Goal: Find specific page/section: Find specific page/section

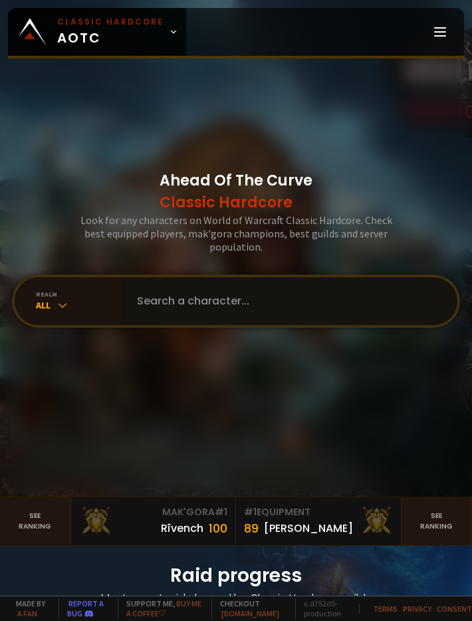
click at [289, 293] on input "text" at bounding box center [285, 301] width 313 height 48
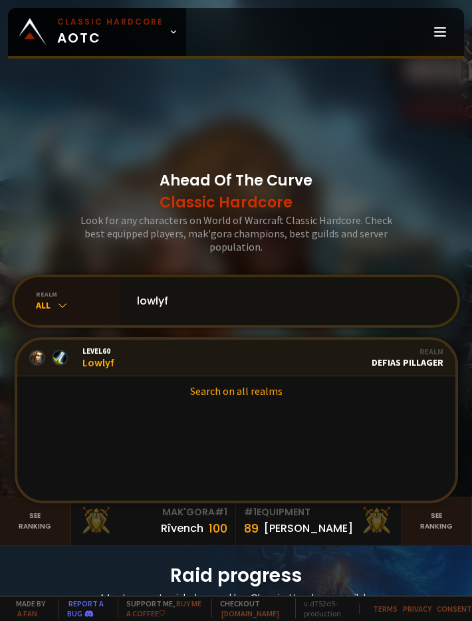
type input "lowlyf"
click at [175, 367] on link "Level 60 Lowlyf Guild petri on god Realm Defias Pillager" at bounding box center [236, 358] width 438 height 37
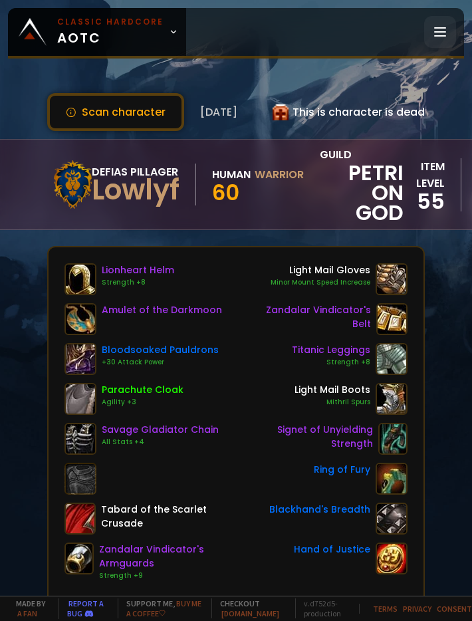
click at [444, 28] on line at bounding box center [440, 28] width 11 height 0
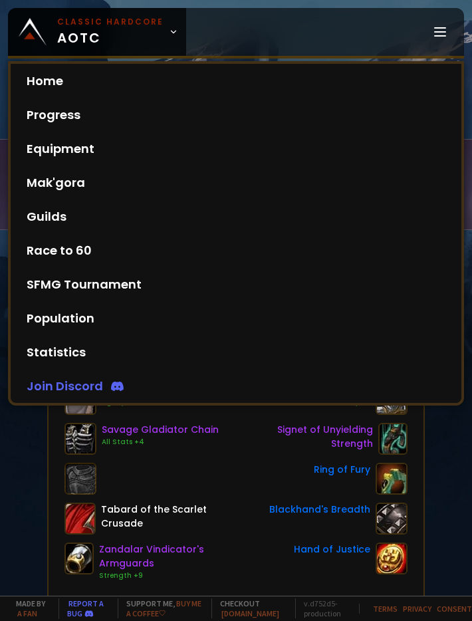
click at [263, 25] on div "Home Progress Equipment Mak'gora Guilds" at bounding box center [325, 32] width 278 height 48
click at [281, 33] on div "Home Progress Equipment Mak'gora Guilds" at bounding box center [325, 32] width 278 height 48
click at [450, 23] on div at bounding box center [441, 32] width 32 height 32
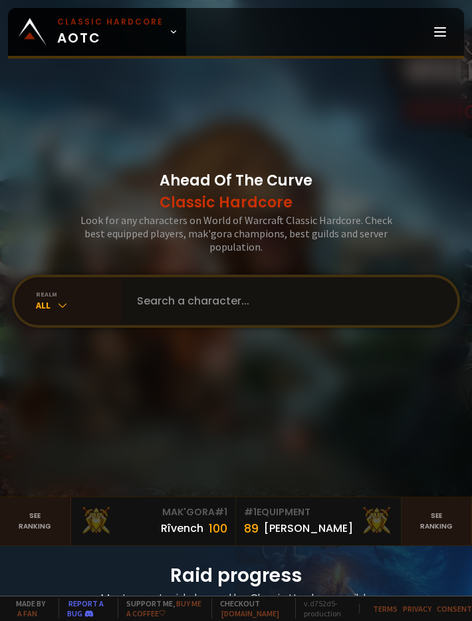
click at [262, 303] on input "text" at bounding box center [285, 301] width 313 height 48
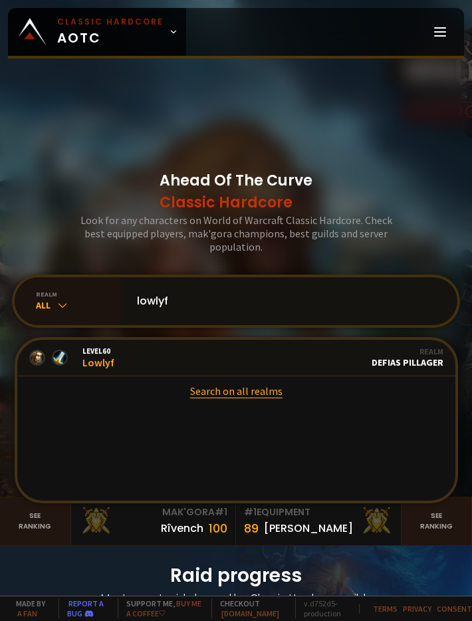
type input "lowlyf"
click at [225, 395] on link "Search on all realms" at bounding box center [236, 391] width 438 height 29
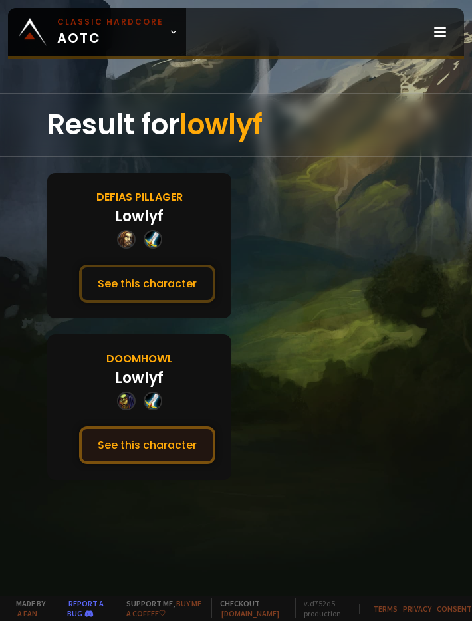
click at [135, 441] on button "See this character" at bounding box center [147, 446] width 136 height 38
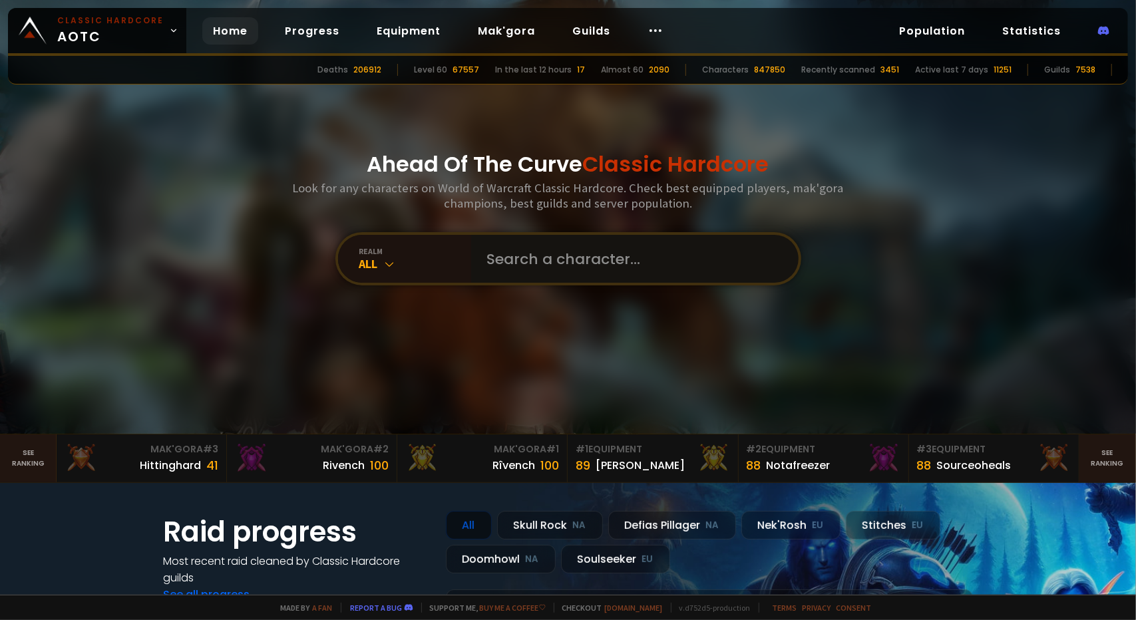
click at [472, 277] on input "text" at bounding box center [630, 259] width 303 height 48
type input "[PERSON_NAME]"
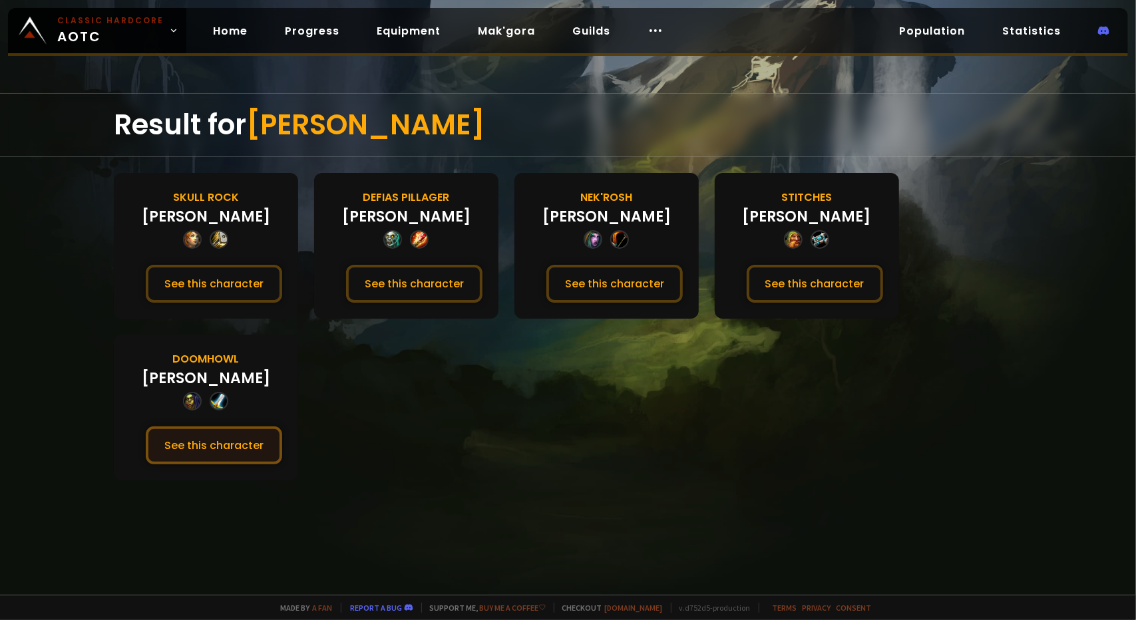
click at [246, 433] on button "See this character" at bounding box center [214, 446] width 136 height 38
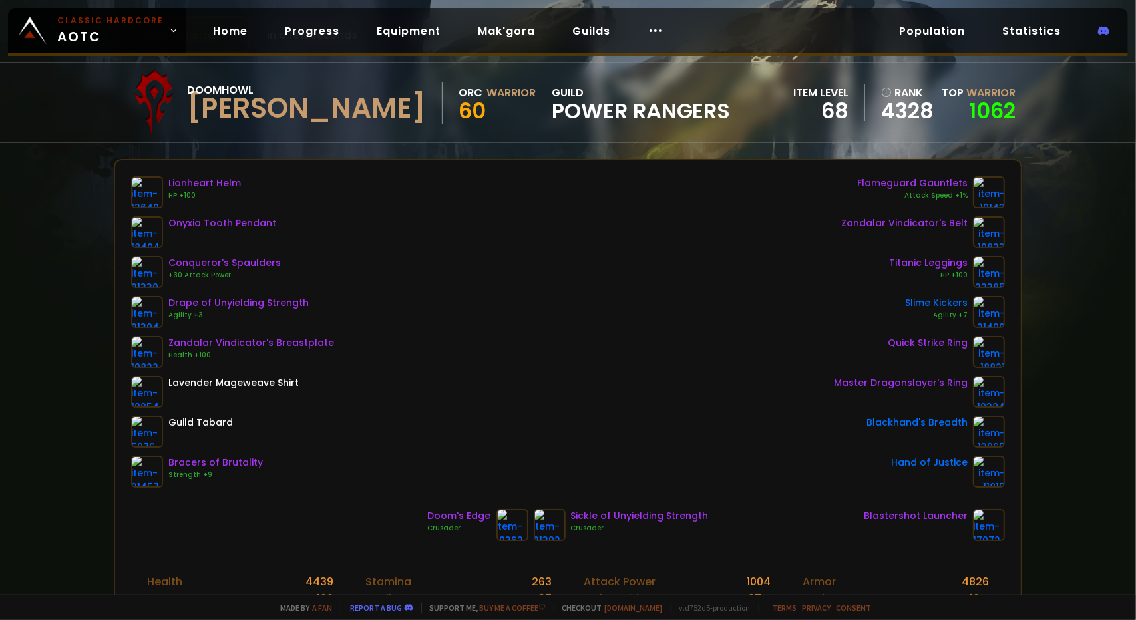
scroll to position [67, 0]
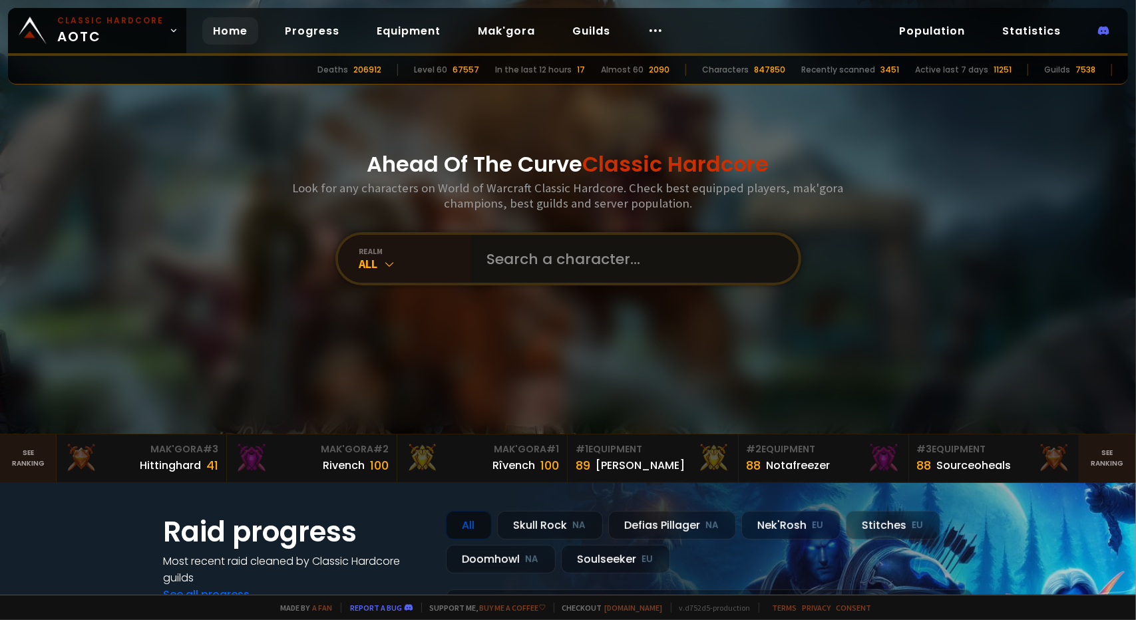
click at [528, 260] on input "text" at bounding box center [630, 259] width 303 height 48
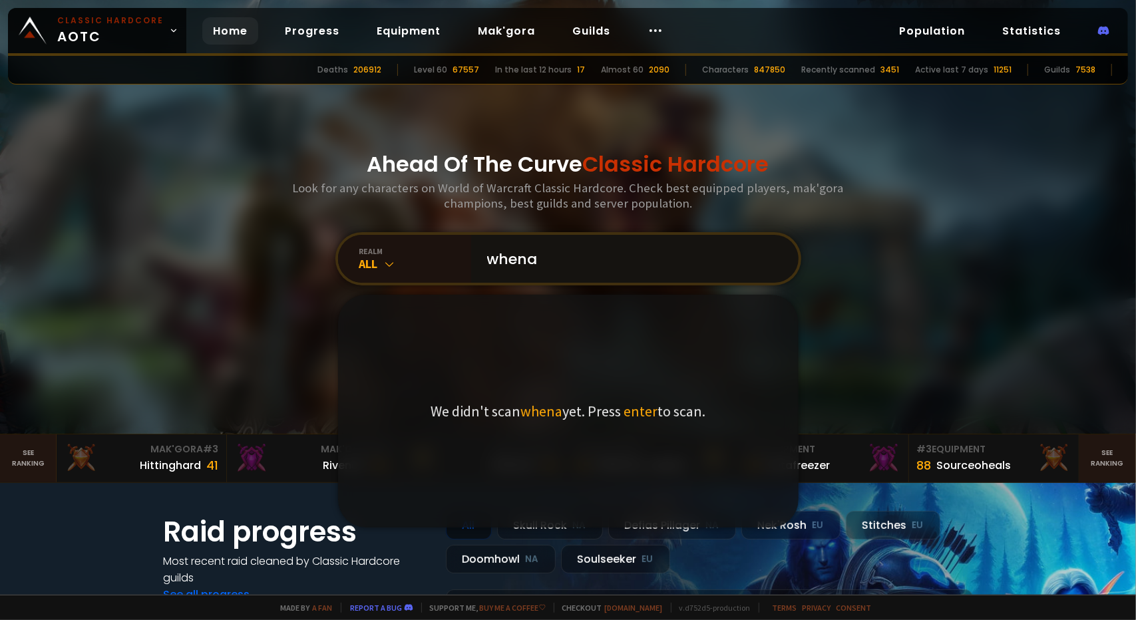
drag, startPoint x: 529, startPoint y: 247, endPoint x: 382, endPoint y: 231, distance: 147.9
click at [382, 231] on div "Ahead Of The Curve Classic Hardcore Look for any characters on World of Warcraf…" at bounding box center [568, 217] width 802 height 434
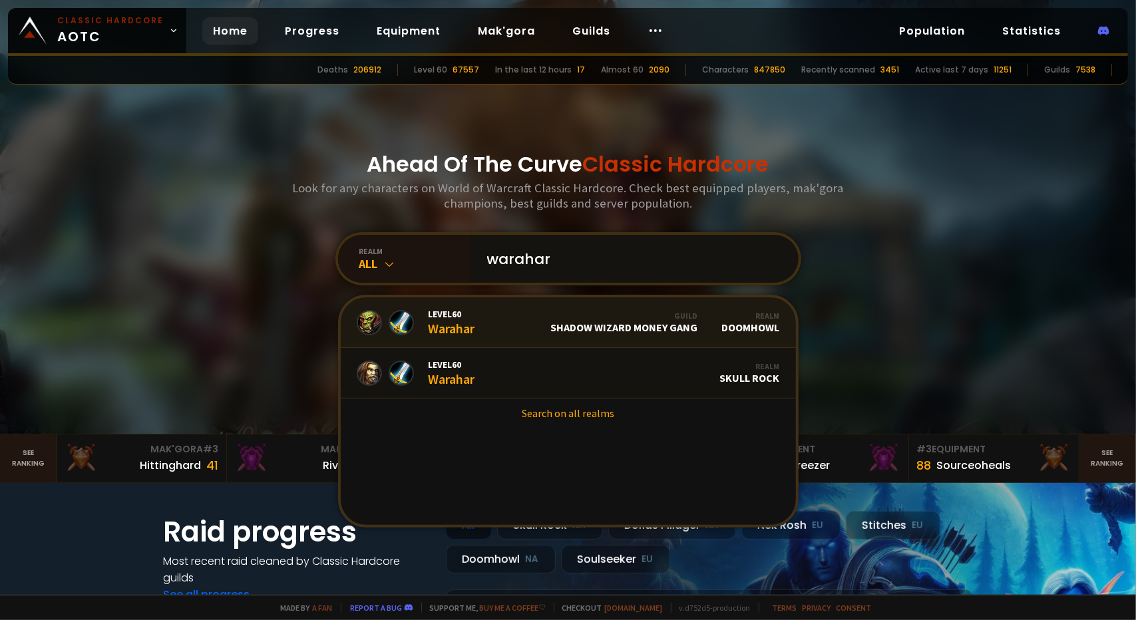
type input "warahar"
click at [478, 316] on link "Level 60 Warahar Guild Shadow Wizard Money Gang Realm Doomhowl" at bounding box center [568, 322] width 455 height 51
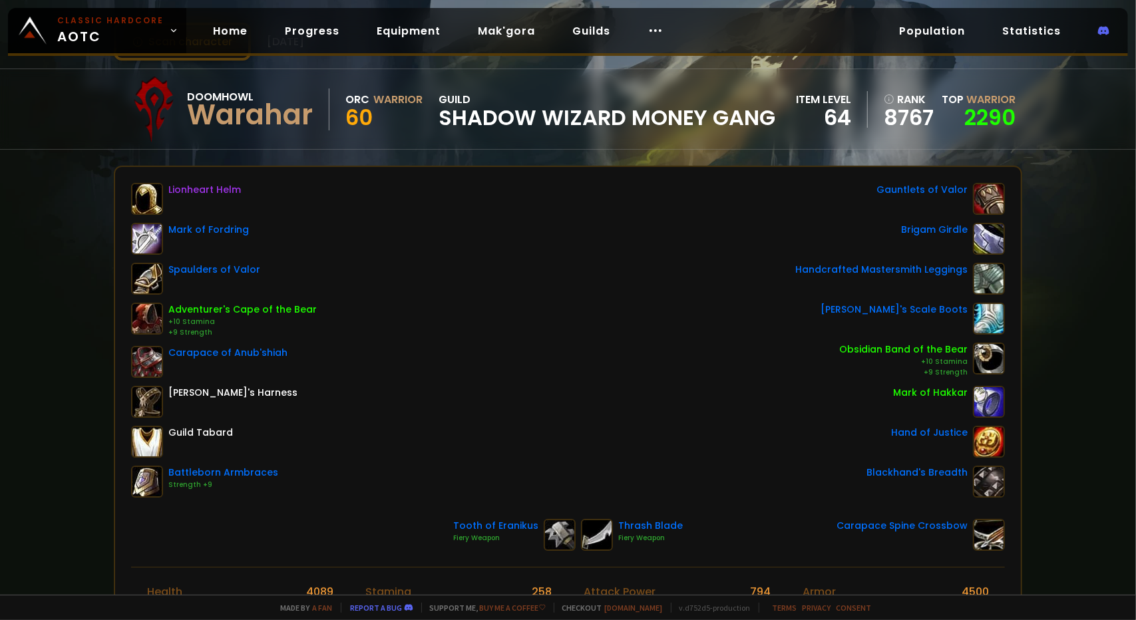
scroll to position [333, 0]
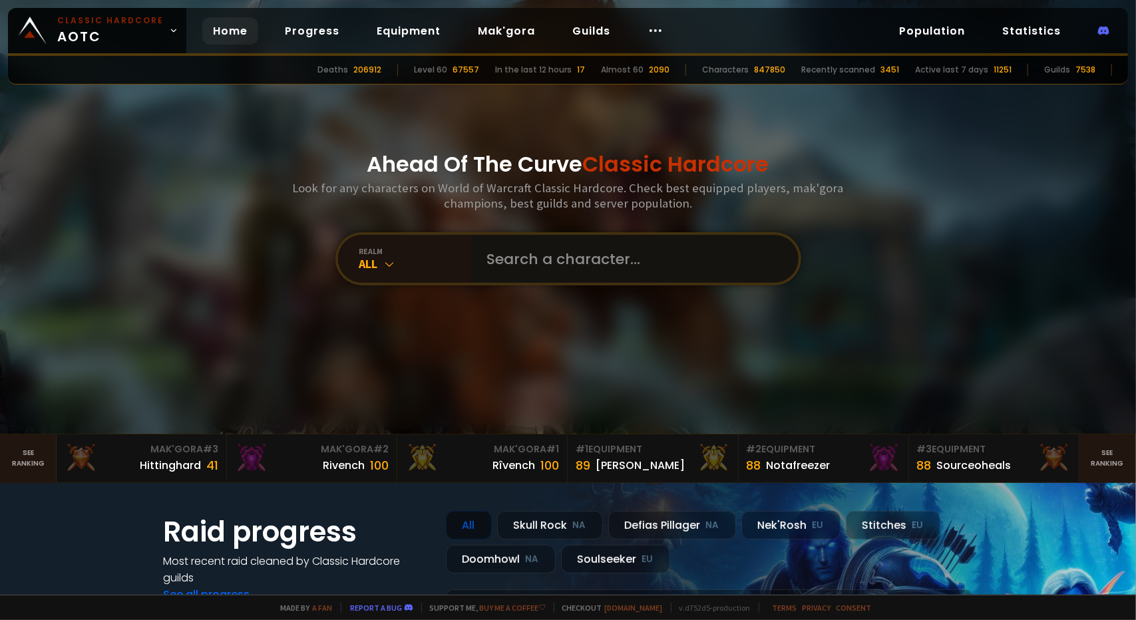
click at [569, 244] on input "text" at bounding box center [630, 259] width 303 height 48
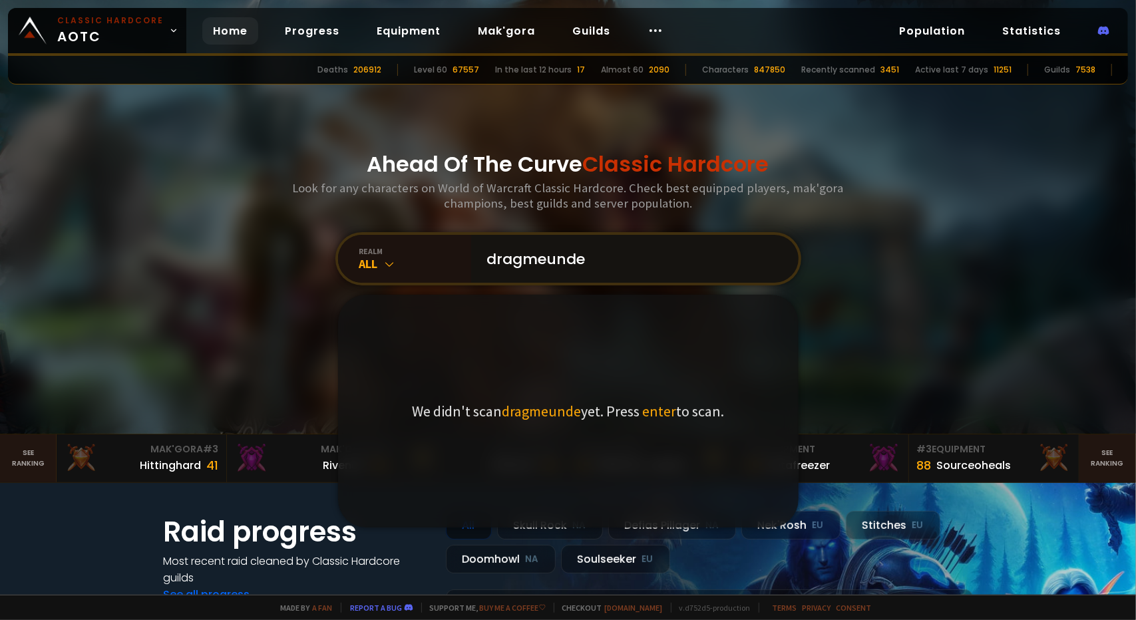
type input "dragmeunder"
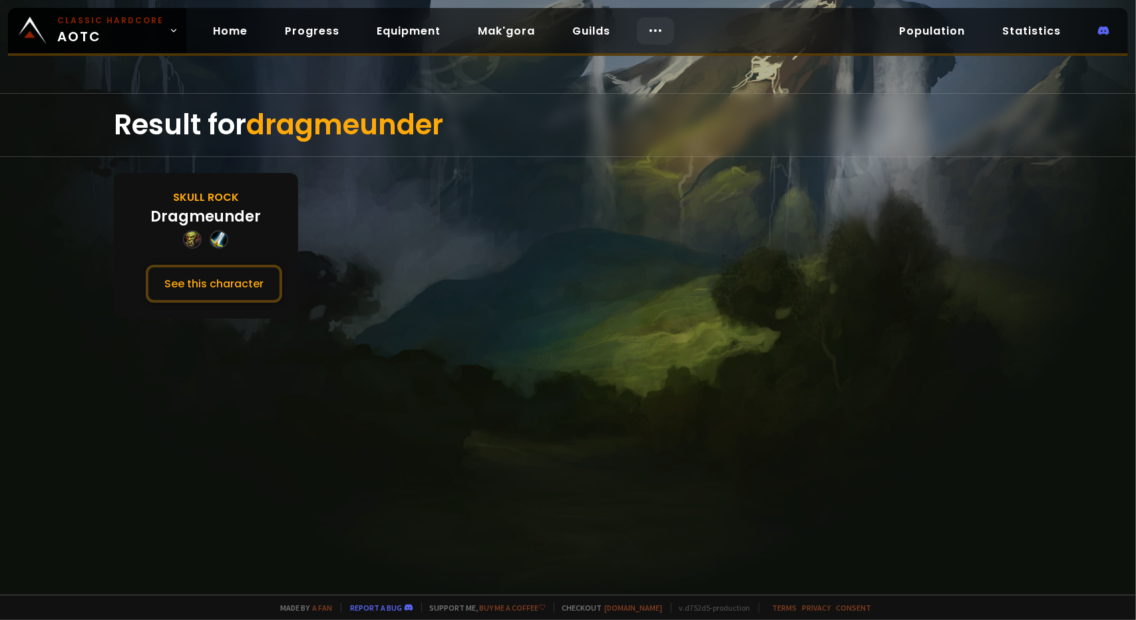
click at [659, 29] on div at bounding box center [655, 30] width 37 height 27
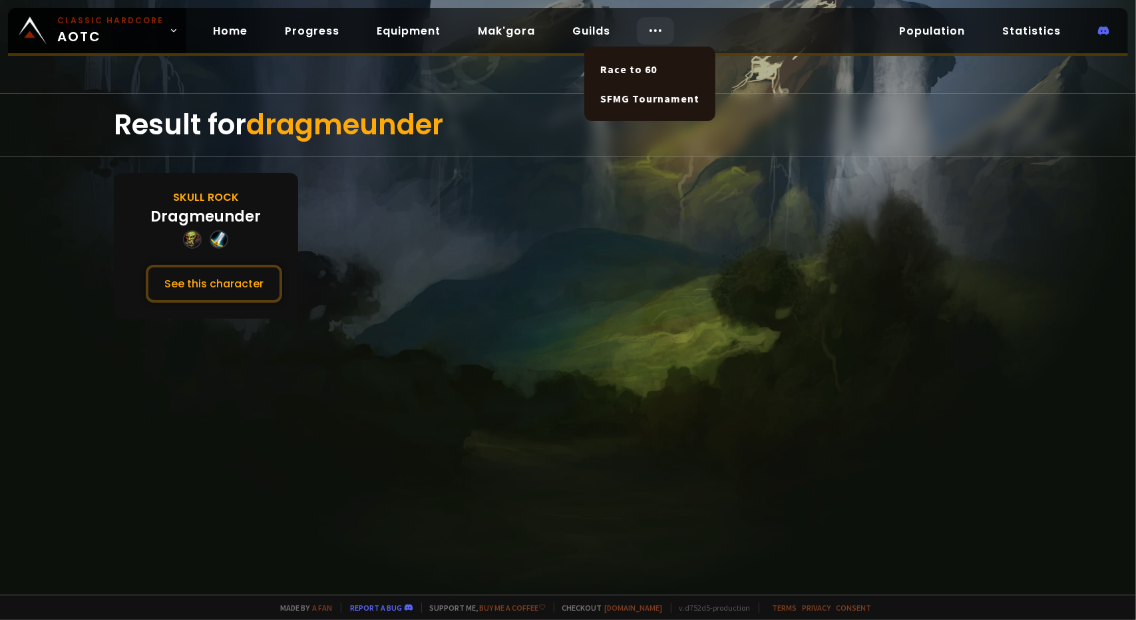
click at [427, 251] on section "Skull Rock Dragmeunder See this character" at bounding box center [568, 246] width 909 height 146
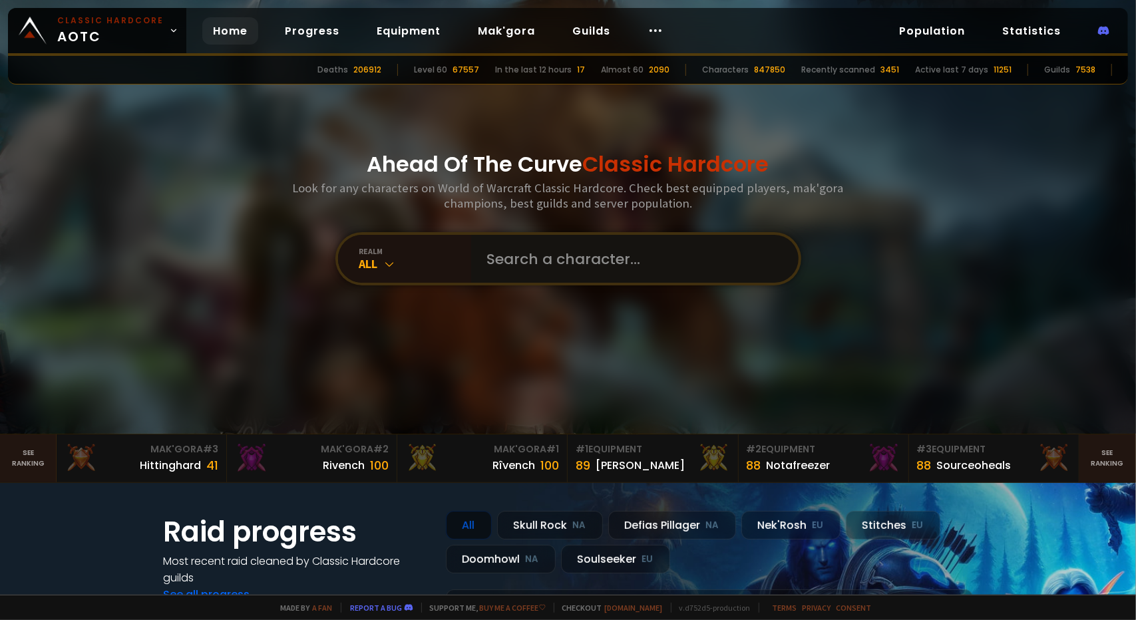
click at [550, 273] on input "text" at bounding box center [630, 259] width 303 height 48
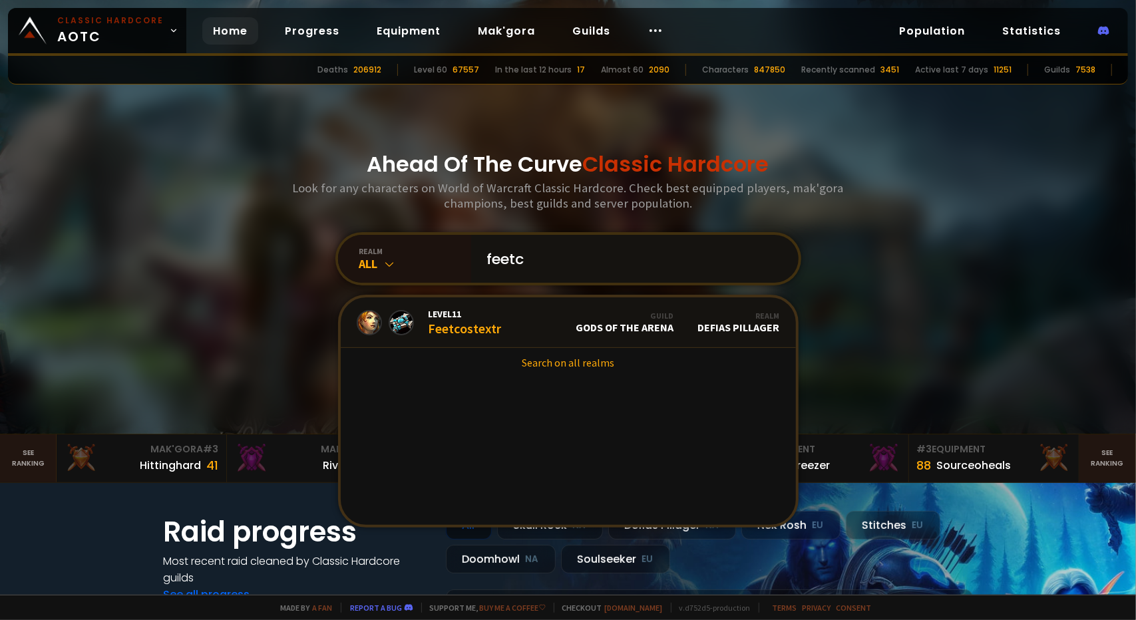
type input "feetch"
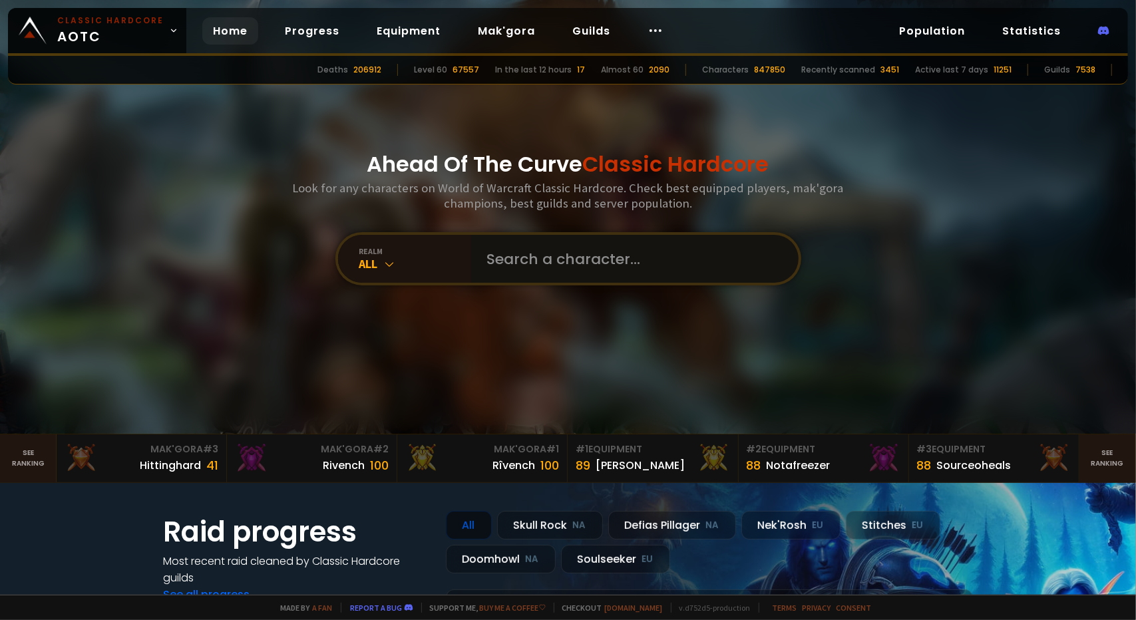
click at [553, 248] on input "text" at bounding box center [630, 259] width 303 height 48
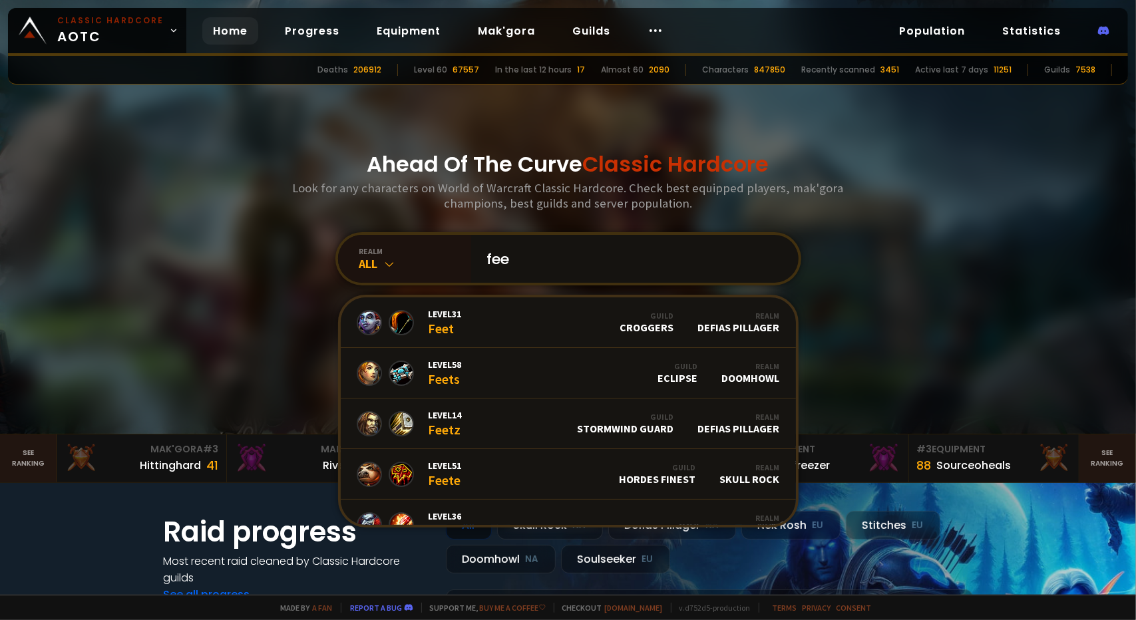
type input "feec"
